Goal: Task Accomplishment & Management: Manage account settings

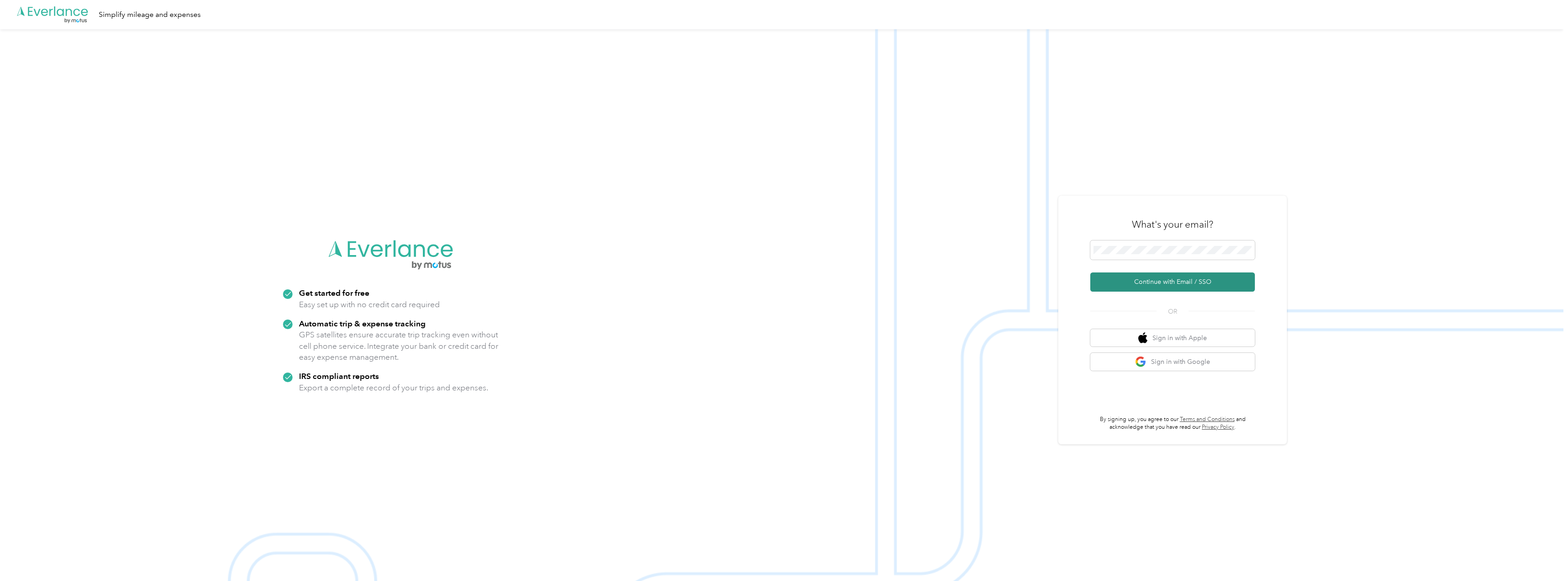
click at [1165, 286] on button "Continue with Email / SSO" at bounding box center [1172, 282] width 164 height 19
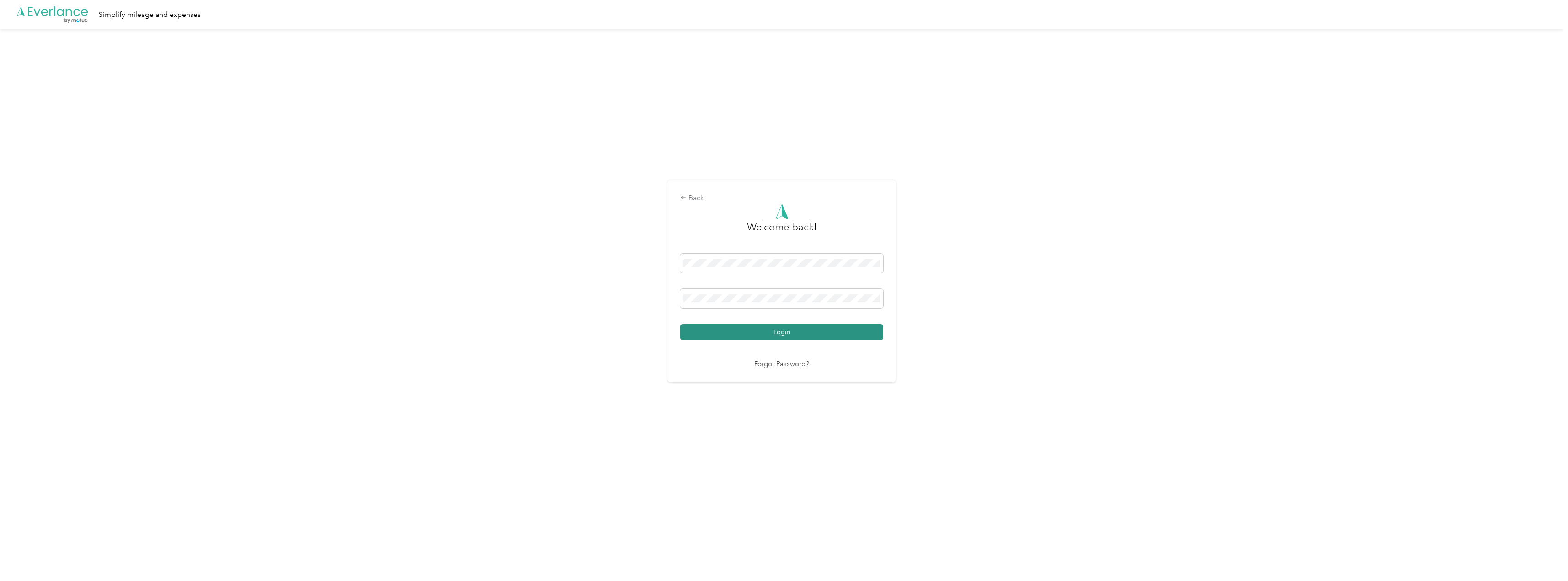
click at [731, 333] on button "Login" at bounding box center [782, 333] width 203 height 16
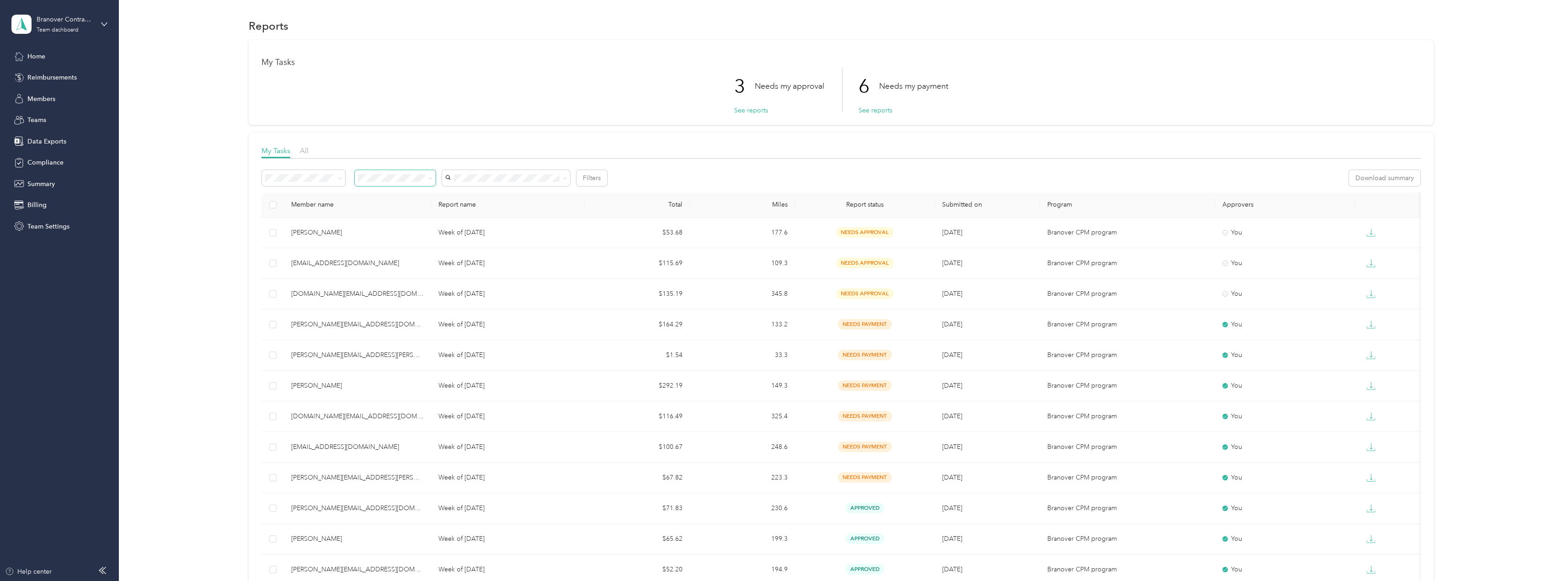
click at [372, 183] on span at bounding box center [394, 178] width 81 height 16
click at [390, 223] on span "Needs my payment" at bounding box center [390, 227] width 57 height 8
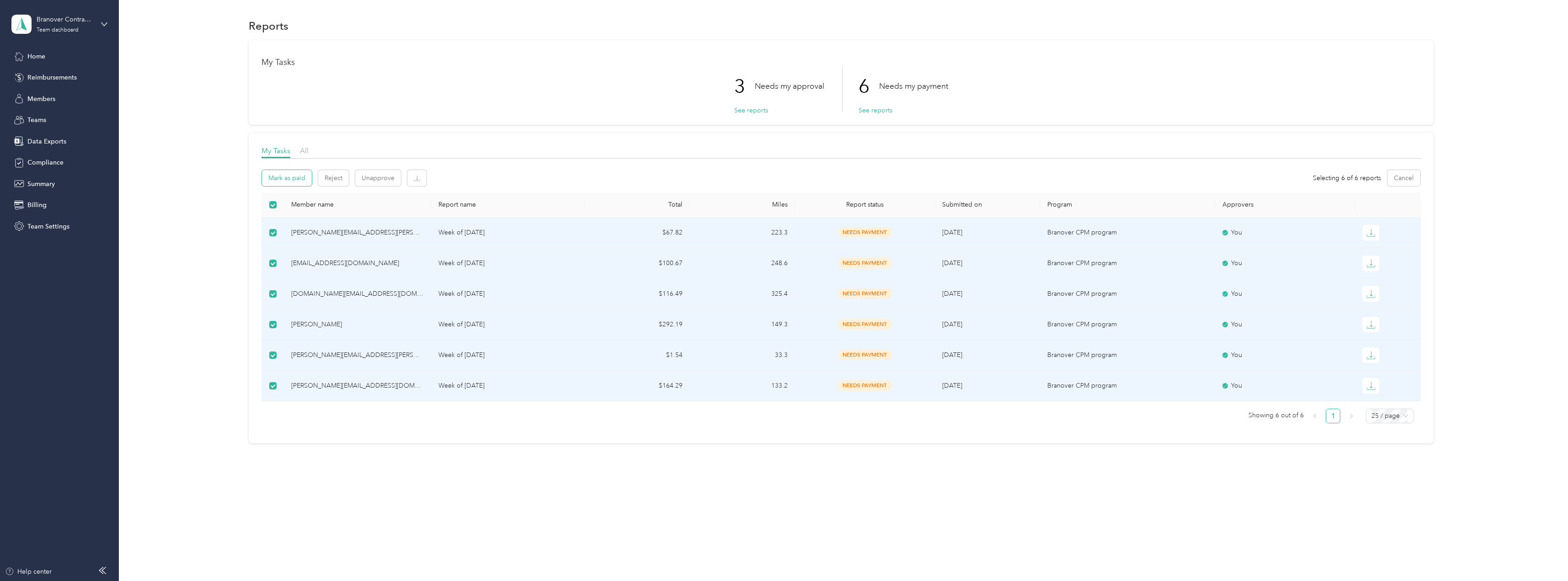
click at [294, 178] on button "Mark as paid" at bounding box center [286, 178] width 49 height 16
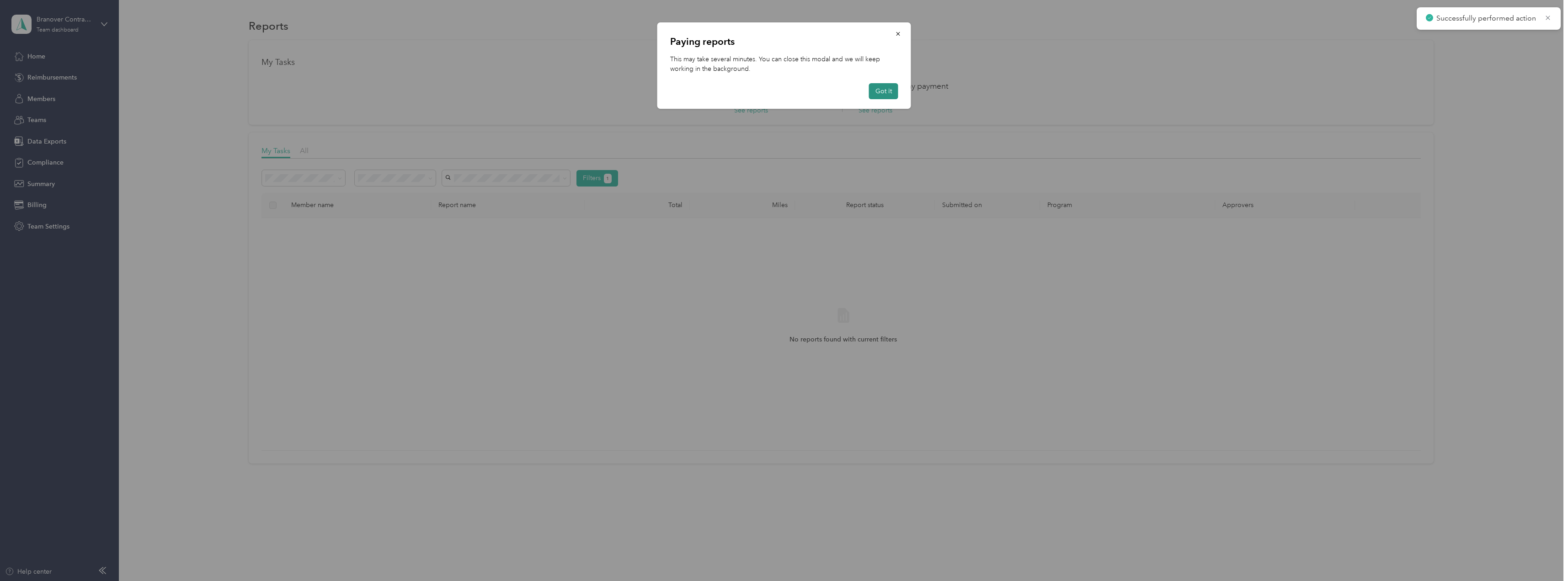
click at [884, 92] on button "Got it" at bounding box center [883, 91] width 29 height 16
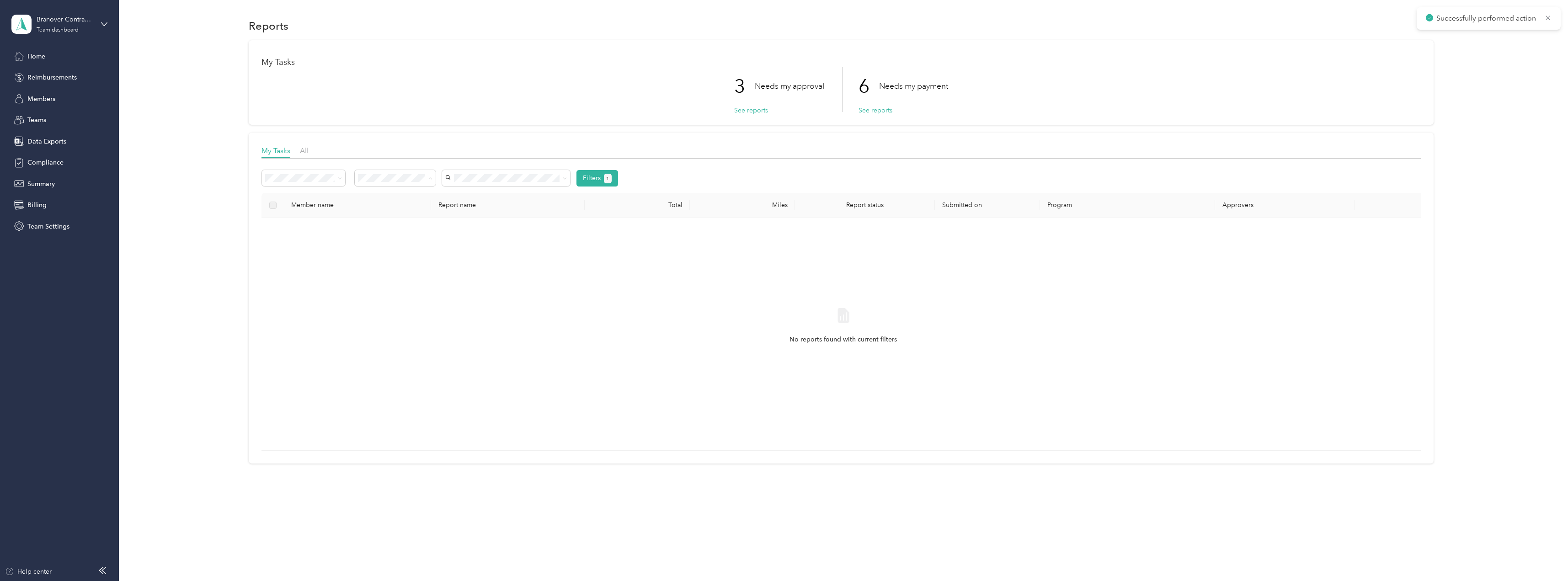
click at [396, 209] on span "Needs my approval" at bounding box center [390, 211] width 57 height 8
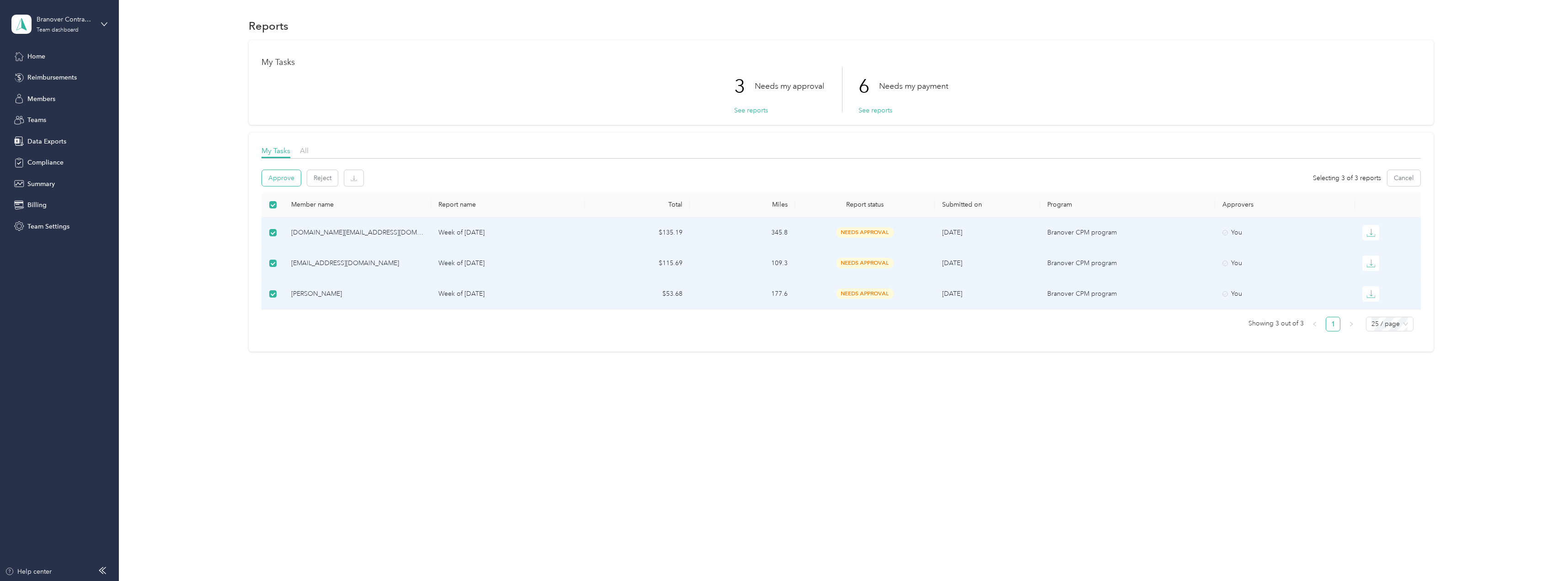
click at [292, 178] on button "Approve" at bounding box center [280, 178] width 38 height 16
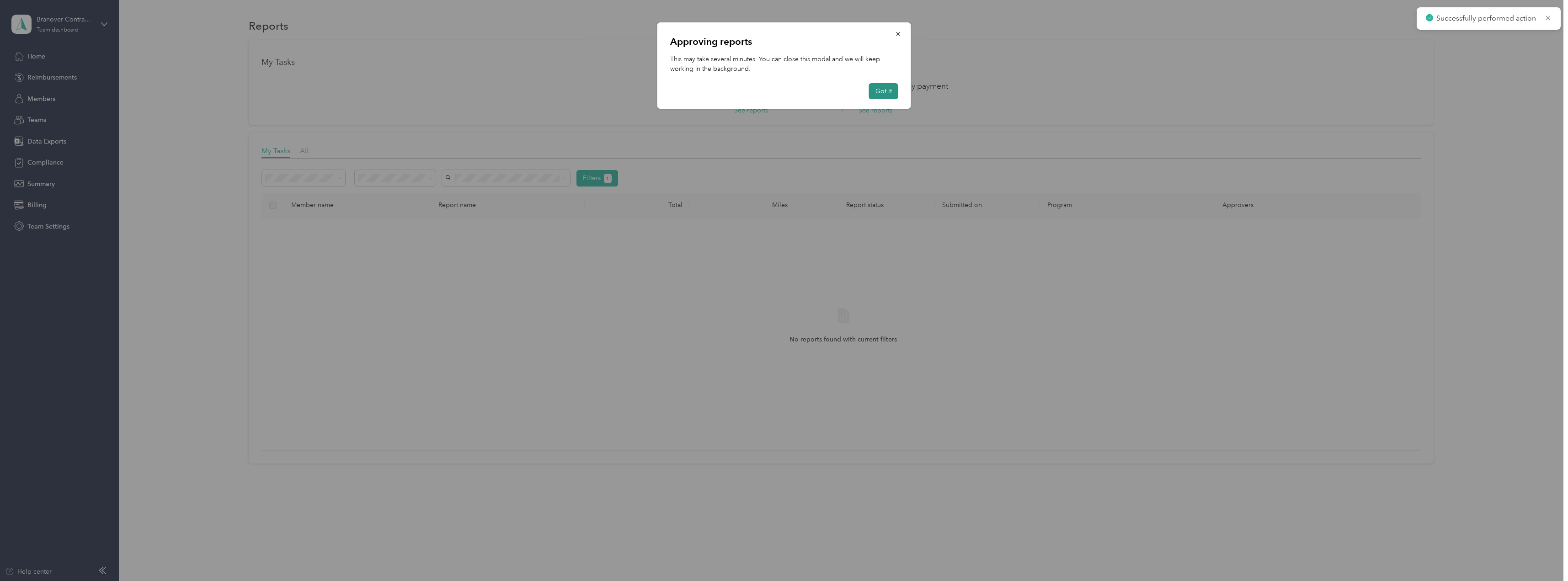
click at [886, 91] on button "Got it" at bounding box center [883, 91] width 29 height 16
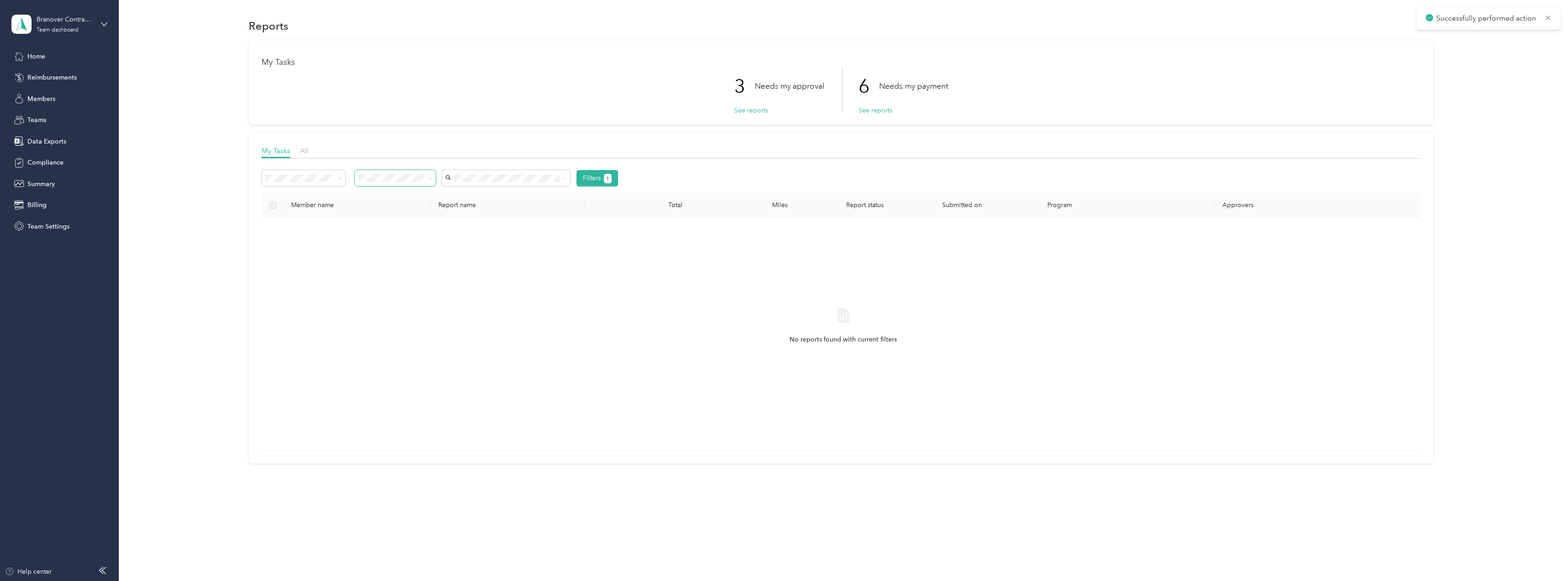
click at [426, 175] on span at bounding box center [428, 178] width 7 height 9
click at [413, 185] on span at bounding box center [394, 178] width 81 height 16
click at [383, 222] on div "Needs my payment" at bounding box center [395, 227] width 68 height 9
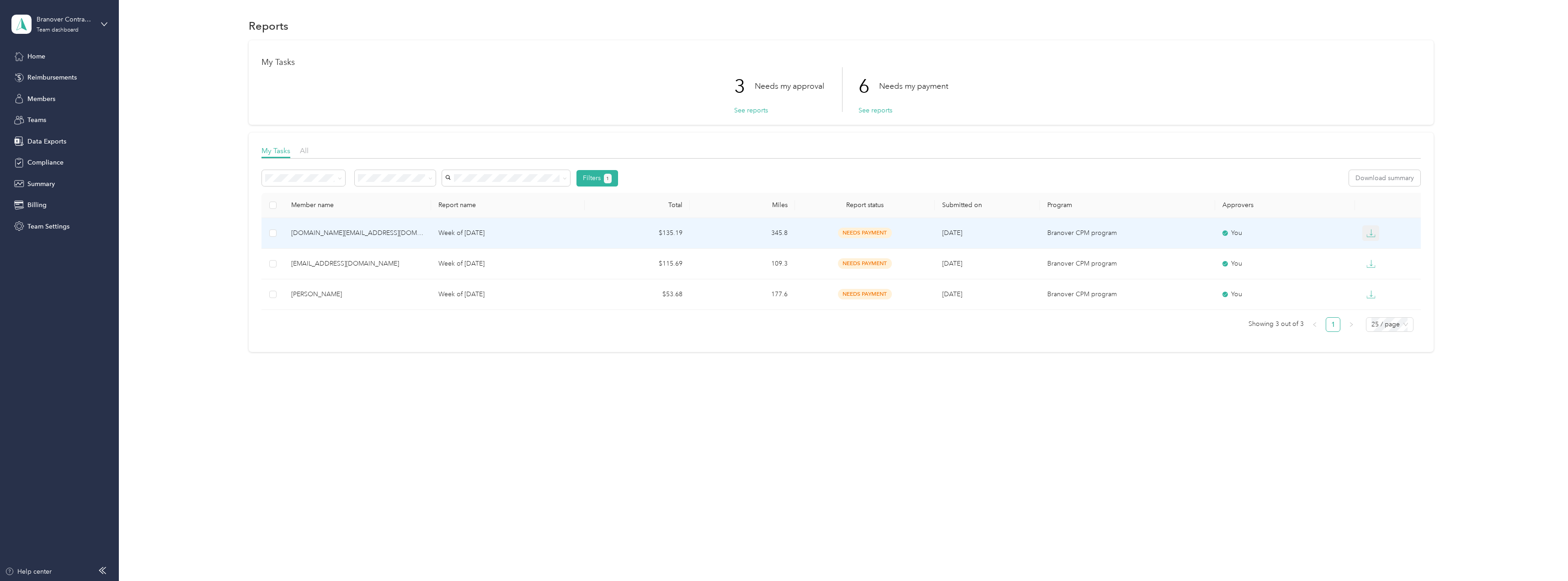
click at [1368, 237] on icon "button" at bounding box center [1371, 234] width 9 height 9
click at [1371, 249] on div "PDF" at bounding box center [1379, 250] width 19 height 9
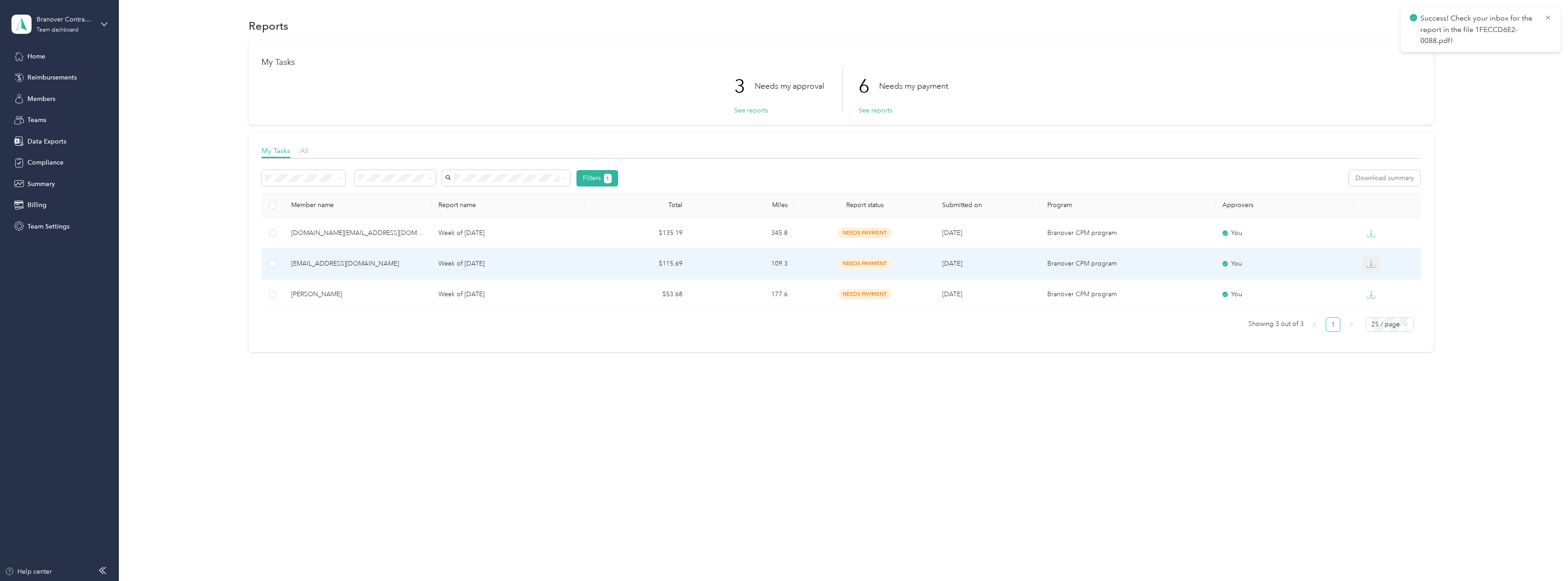
click at [1373, 266] on icon "button" at bounding box center [1371, 264] width 9 height 9
click at [1373, 278] on div "PDF" at bounding box center [1379, 281] width 19 height 9
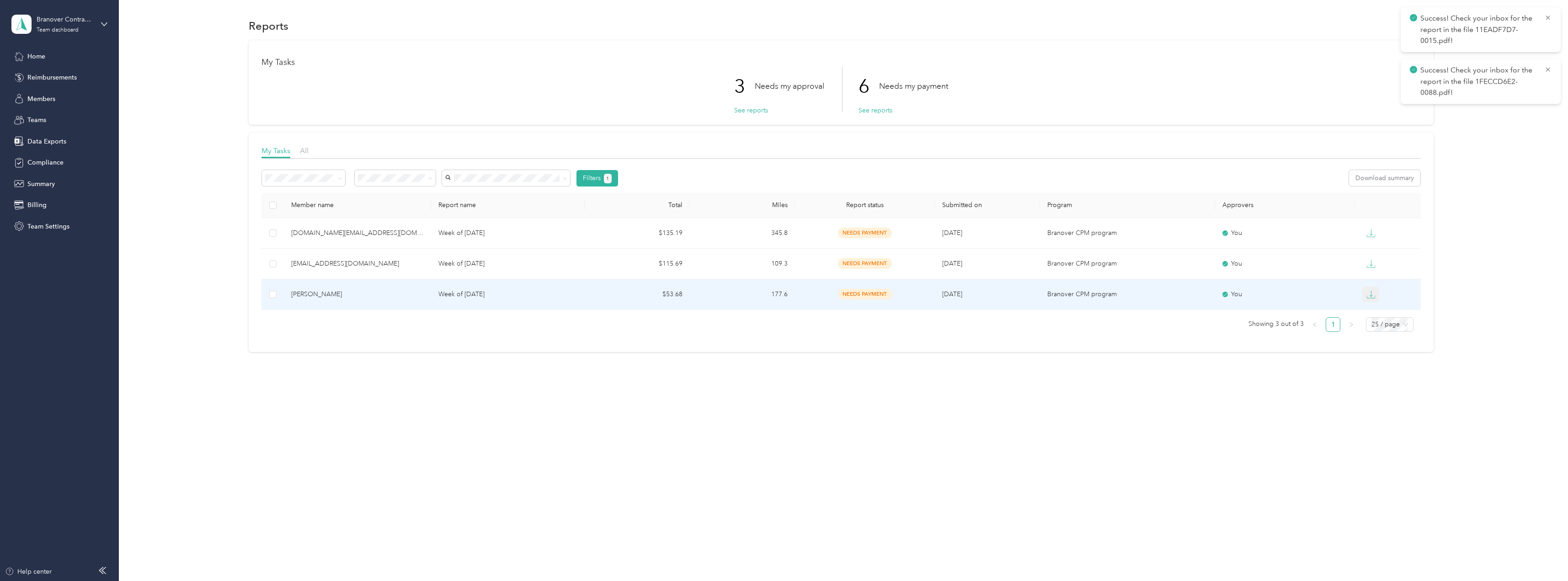
click at [1372, 296] on icon "button" at bounding box center [1371, 295] width 9 height 9
click at [1372, 308] on div "PDF" at bounding box center [1379, 311] width 19 height 9
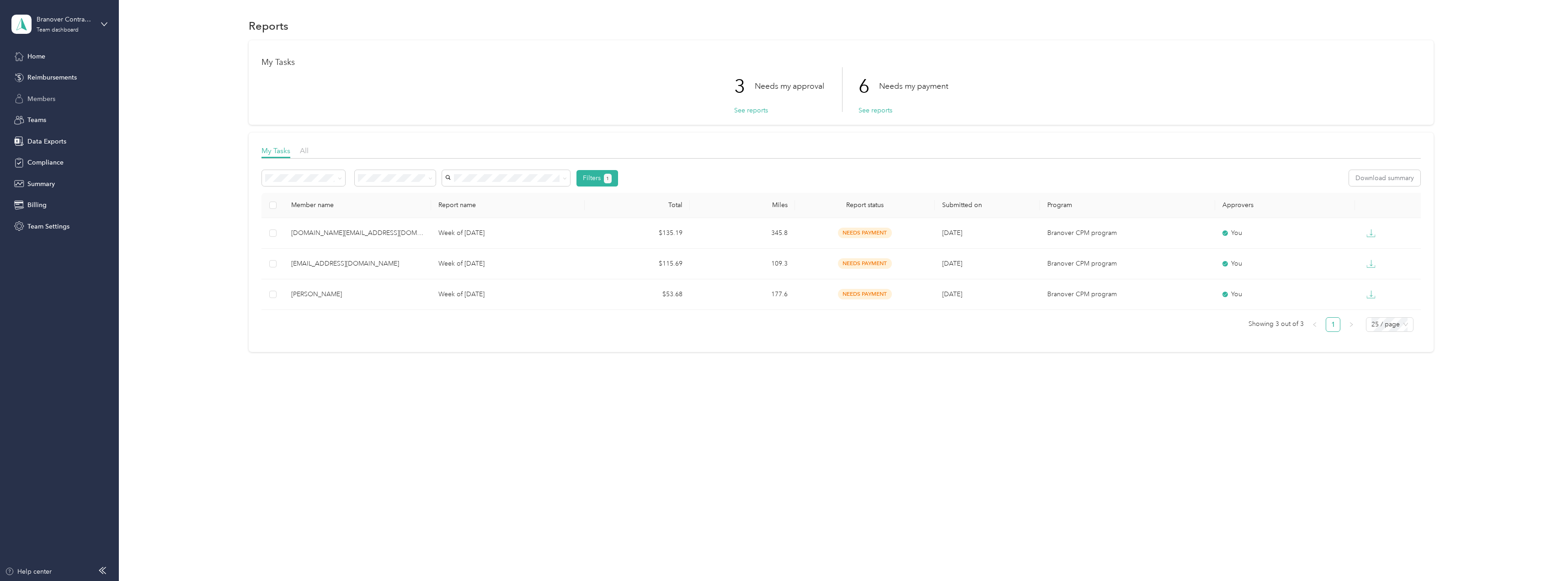
click at [35, 98] on span "Members" at bounding box center [41, 99] width 27 height 9
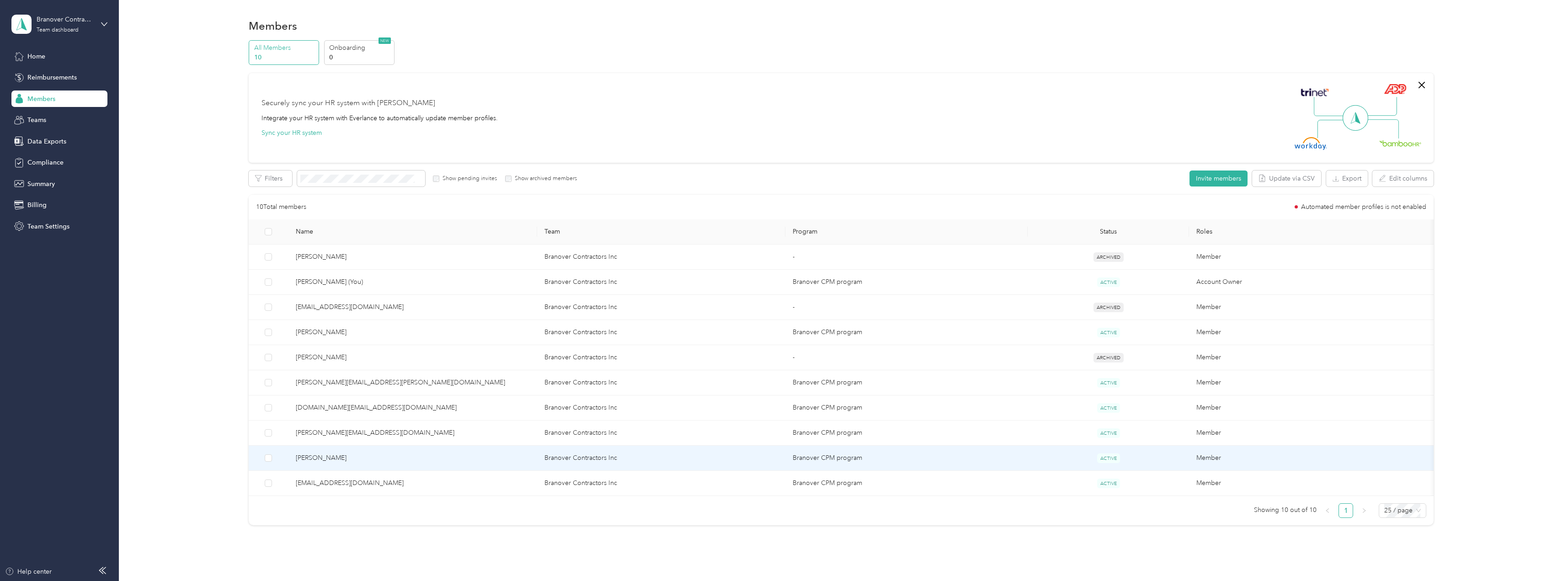
click at [317, 452] on td "[PERSON_NAME]" at bounding box center [412, 458] width 249 height 25
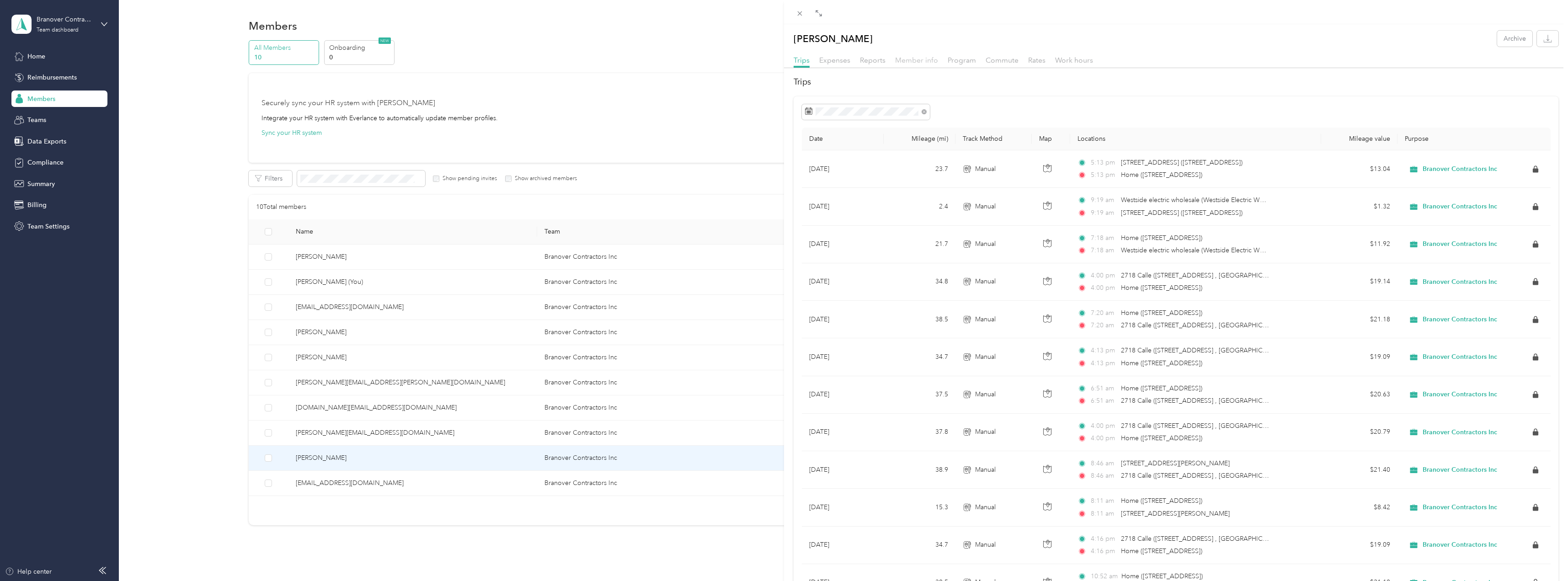
click at [928, 61] on span "Member info" at bounding box center [916, 60] width 43 height 9
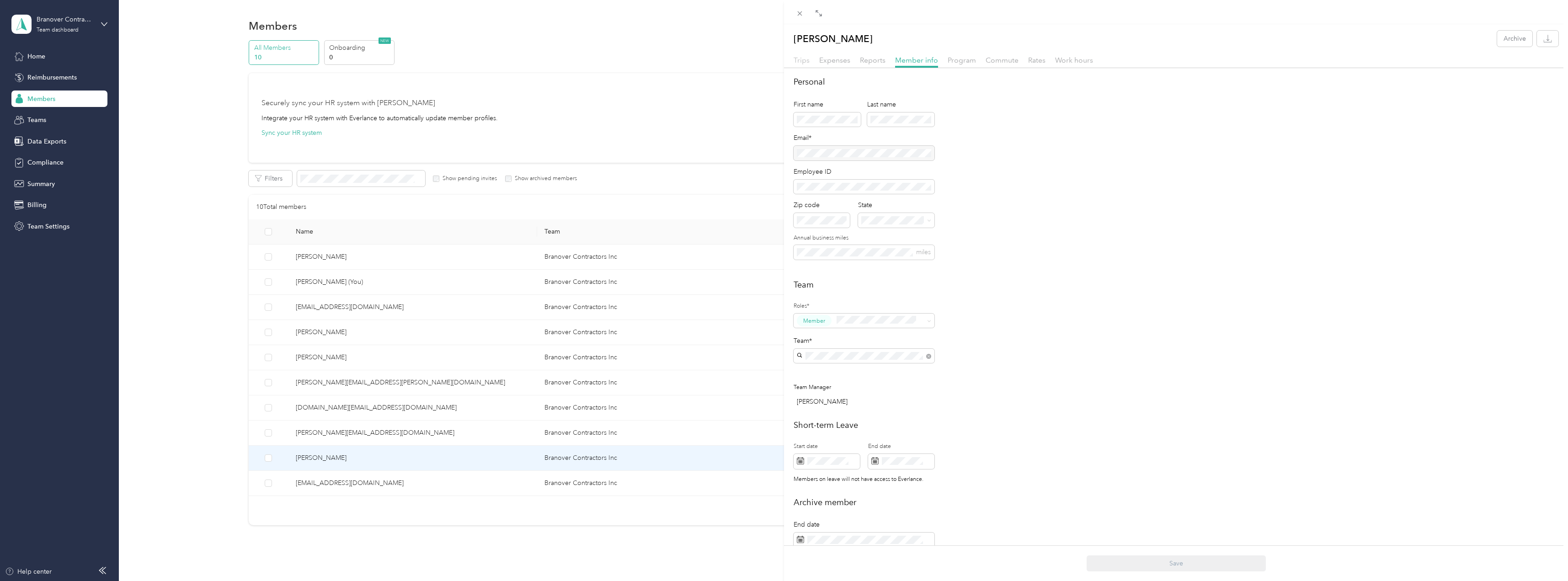
click at [795, 58] on span "Trips" at bounding box center [801, 60] width 16 height 9
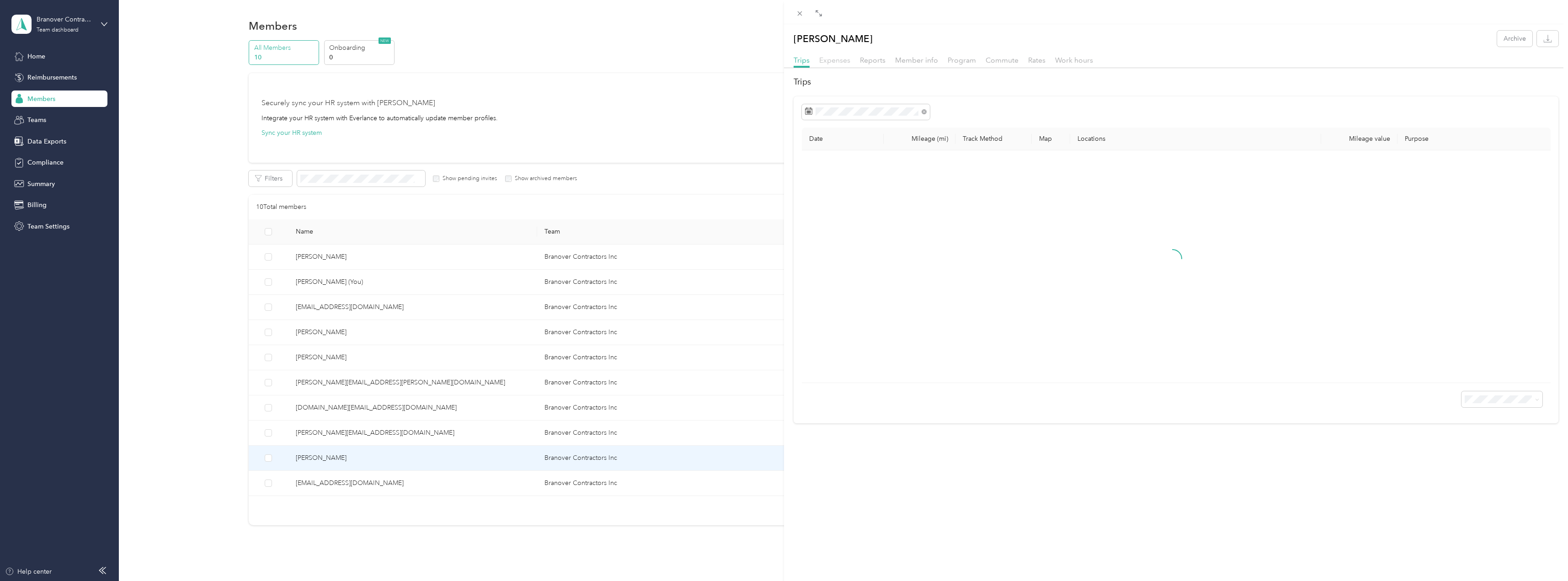
click at [831, 61] on span "Expenses" at bounding box center [835, 60] width 31 height 9
click at [866, 61] on span "Reports" at bounding box center [872, 60] width 26 height 9
click at [910, 61] on span "Member info" at bounding box center [916, 60] width 43 height 9
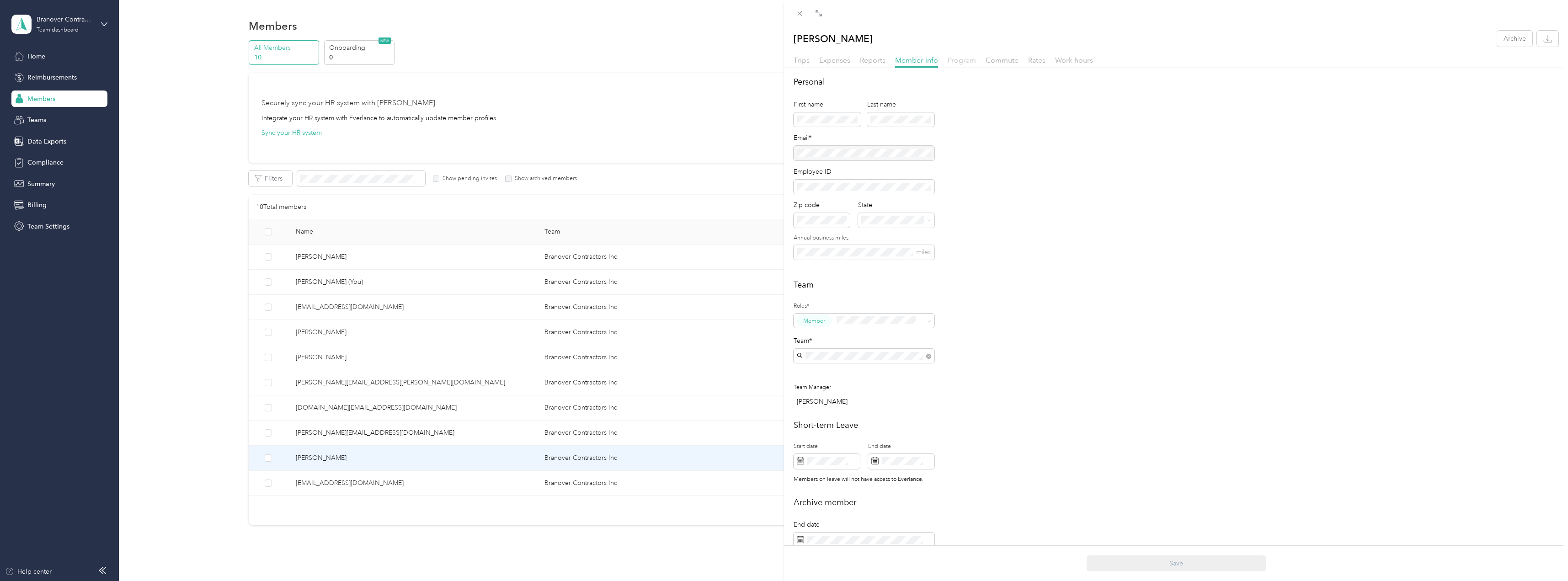
click at [965, 57] on span "Program" at bounding box center [962, 60] width 28 height 9
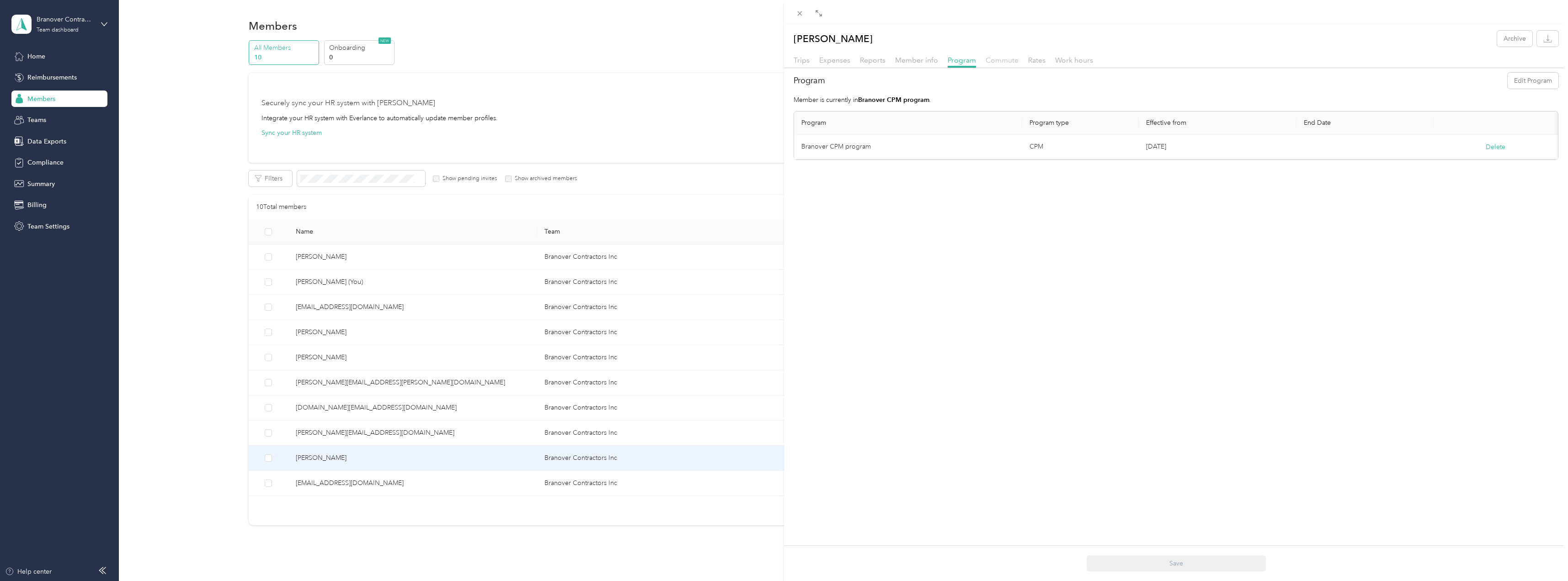
click at [990, 58] on span "Commute" at bounding box center [1002, 60] width 33 height 9
click at [1040, 61] on span "Rates" at bounding box center [1037, 60] width 17 height 9
click at [1087, 61] on span "Work hours" at bounding box center [1074, 60] width 38 height 9
click at [800, 52] on div "[PERSON_NAME] Archive Trips Expenses Reports Member info Program Commute Rates …" at bounding box center [1176, 76] width 784 height 91
click at [797, 60] on span "Trips" at bounding box center [801, 60] width 16 height 9
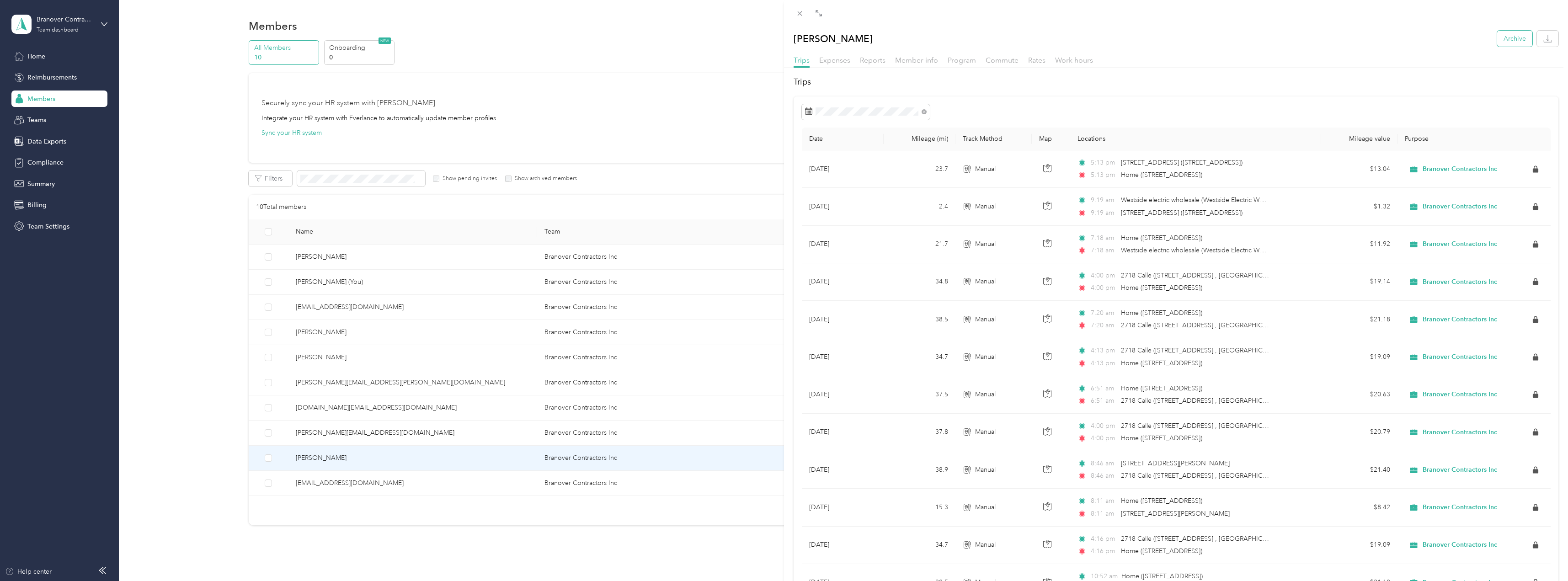
click at [1515, 39] on button "Archive" at bounding box center [1514, 39] width 35 height 16
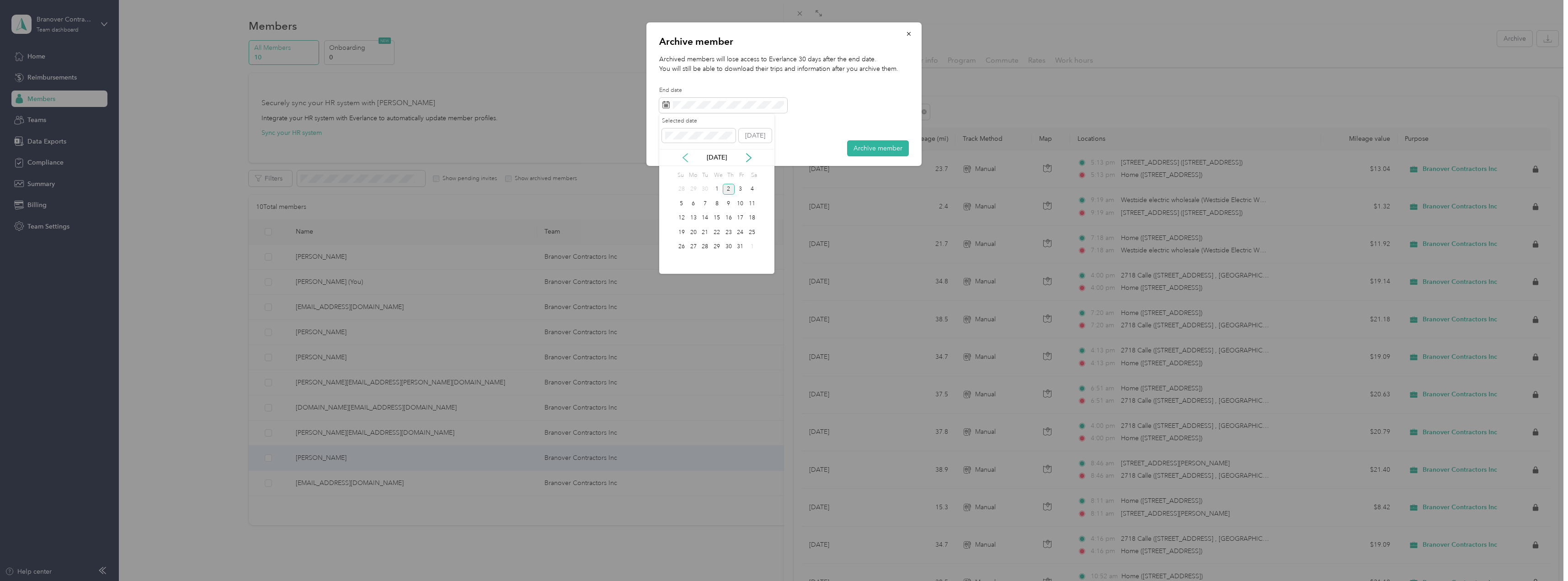
click at [687, 153] on icon at bounding box center [685, 158] width 9 height 9
click at [694, 234] on div "22" at bounding box center [693, 233] width 12 height 12
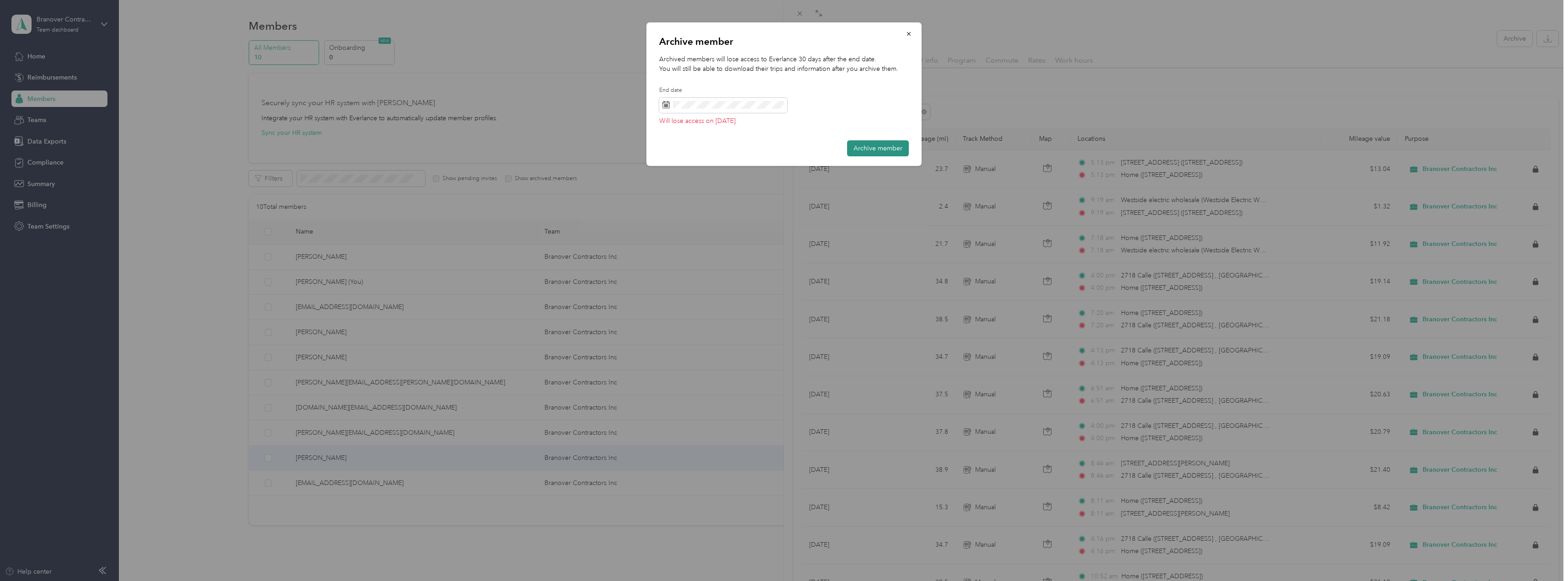
click at [863, 146] on button "Archive member" at bounding box center [877, 149] width 62 height 16
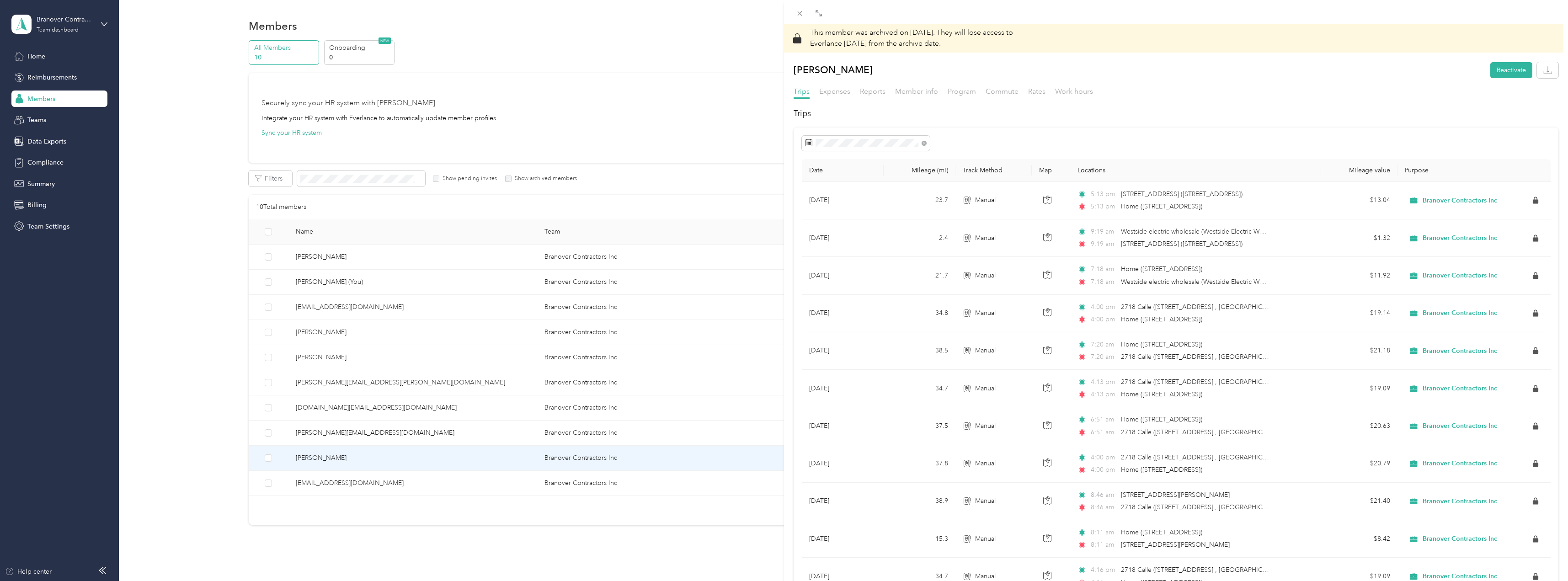
click at [587, 91] on div "This member was archived on [DATE] . They will lose access to Everlance [DATE] …" at bounding box center [784, 290] width 1568 height 581
